Goal: Task Accomplishment & Management: Manage account settings

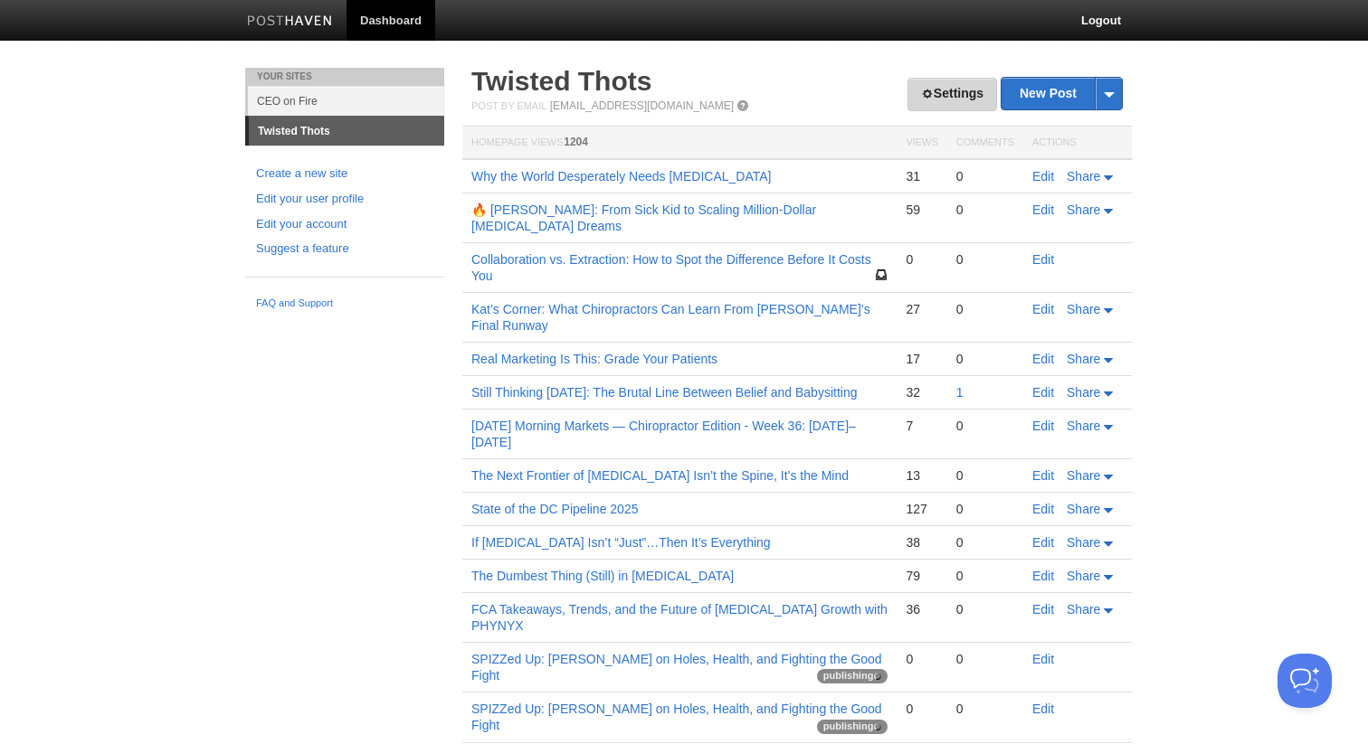
click at [964, 97] on link "Settings" at bounding box center [952, 94] width 90 height 33
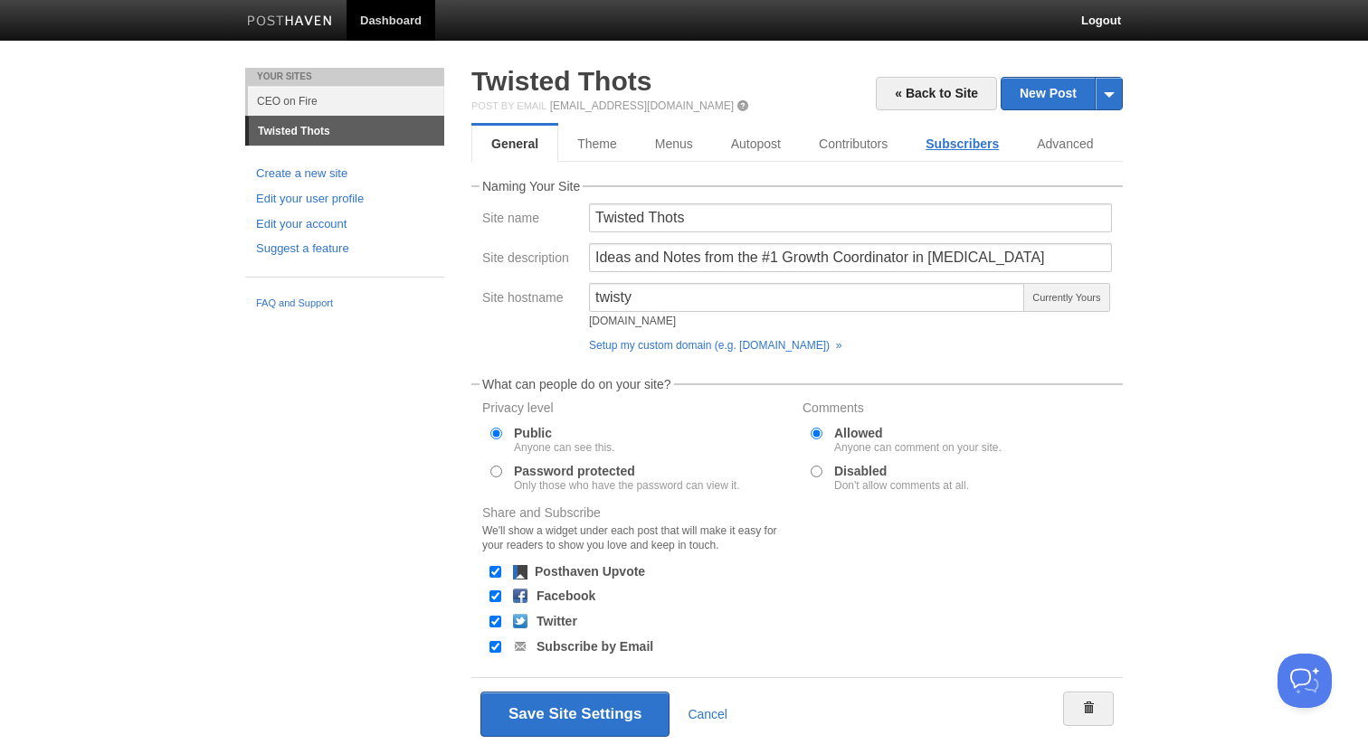
click at [969, 145] on link "Subscribers" at bounding box center [961, 144] width 111 height 36
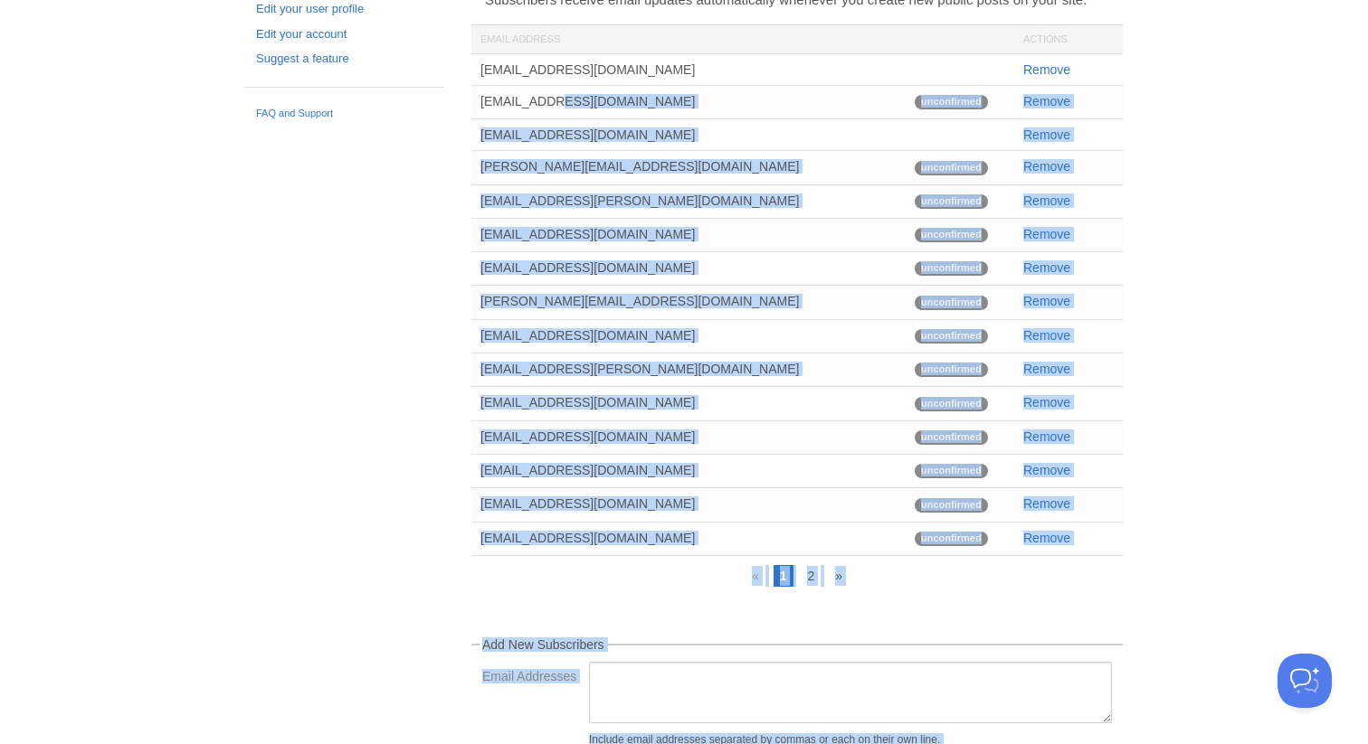
scroll to position [324, 0]
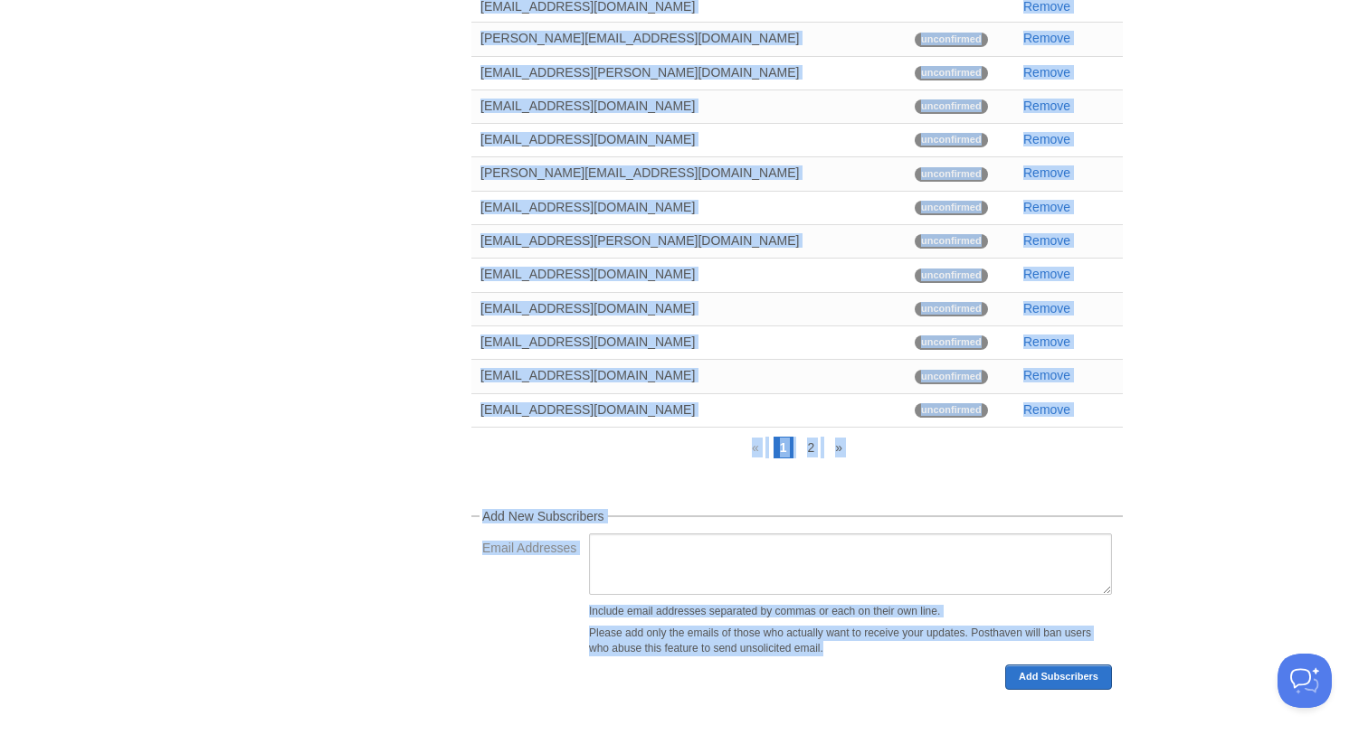
drag, startPoint x: 666, startPoint y: 279, endPoint x: 658, endPoint y: 655, distance: 375.5
click at [655, 737] on div "« Back to Site New Post by Web by Email Twisted Thots Post by Email post@twisty…" at bounding box center [797, 246] width 678 height 995
click at [809, 444] on link "2" at bounding box center [810, 448] width 20 height 22
